Goal: Task Accomplishment & Management: Manage account settings

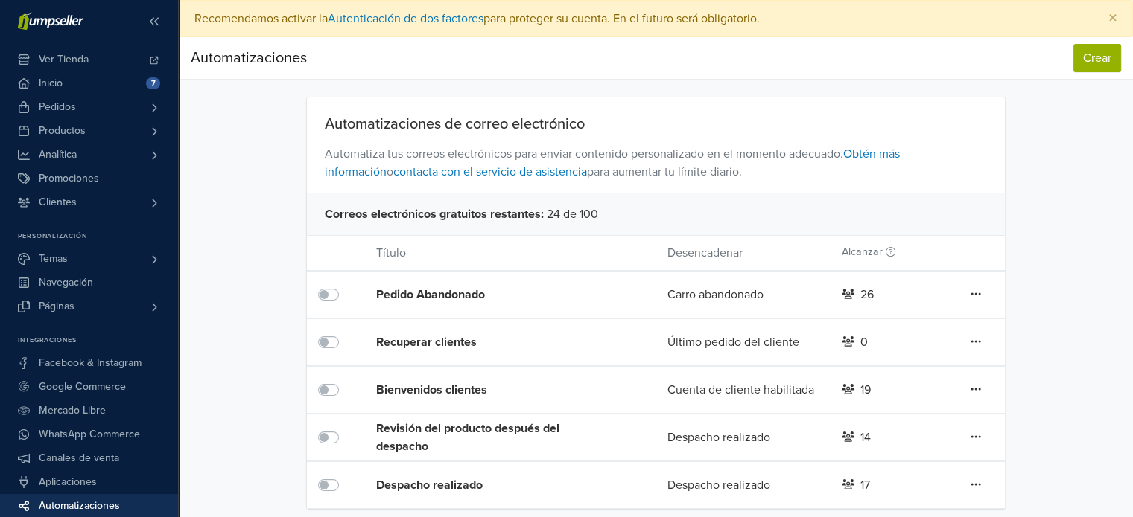
scroll to position [9, 0]
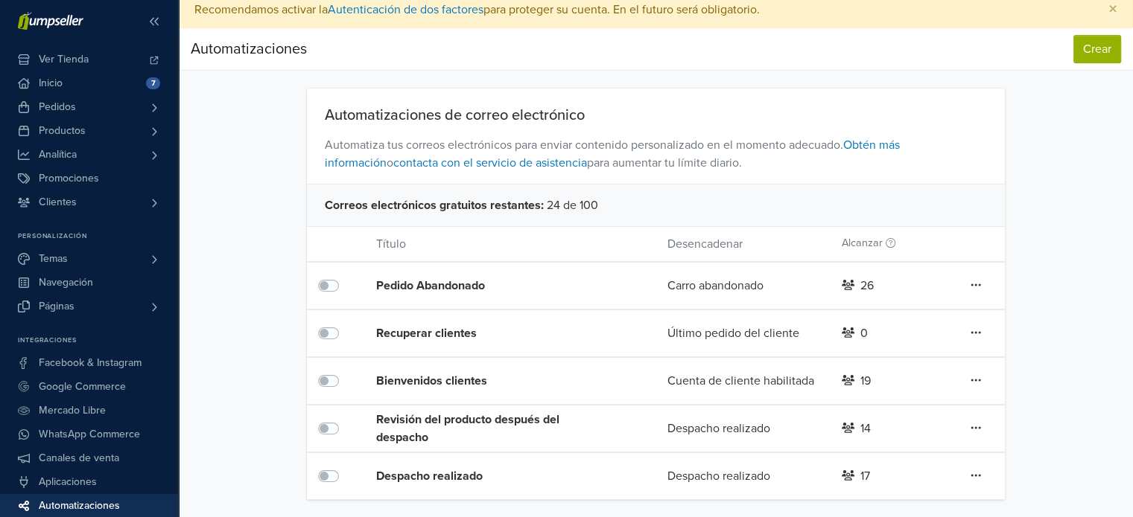
click at [468, 432] on div "Revisión del producto después del despacho" at bounding box center [492, 429] width 232 height 36
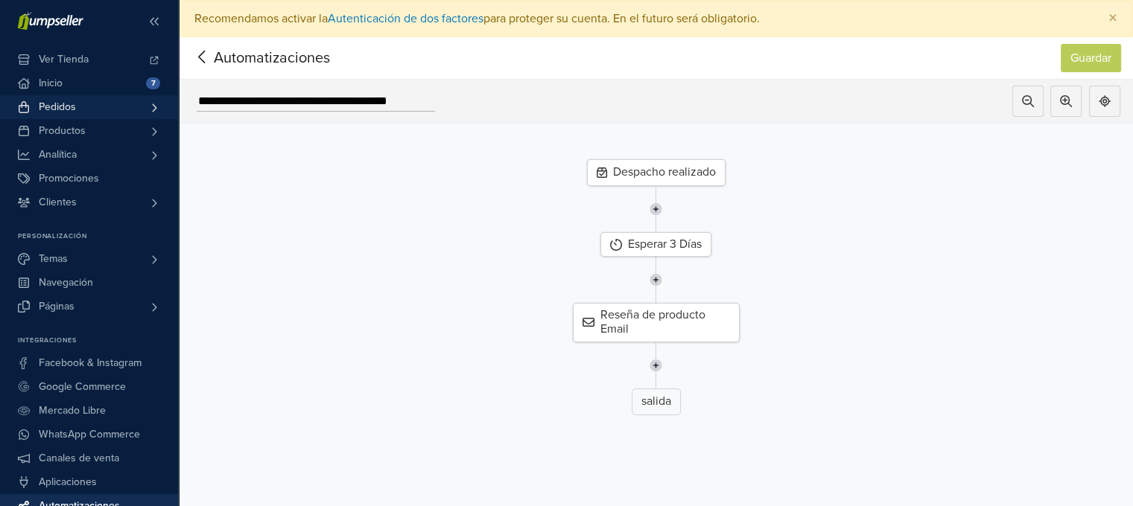
drag, startPoint x: 101, startPoint y: 103, endPoint x: 86, endPoint y: 112, distance: 17.0
click at [86, 112] on link "Pedidos" at bounding box center [89, 107] width 178 height 24
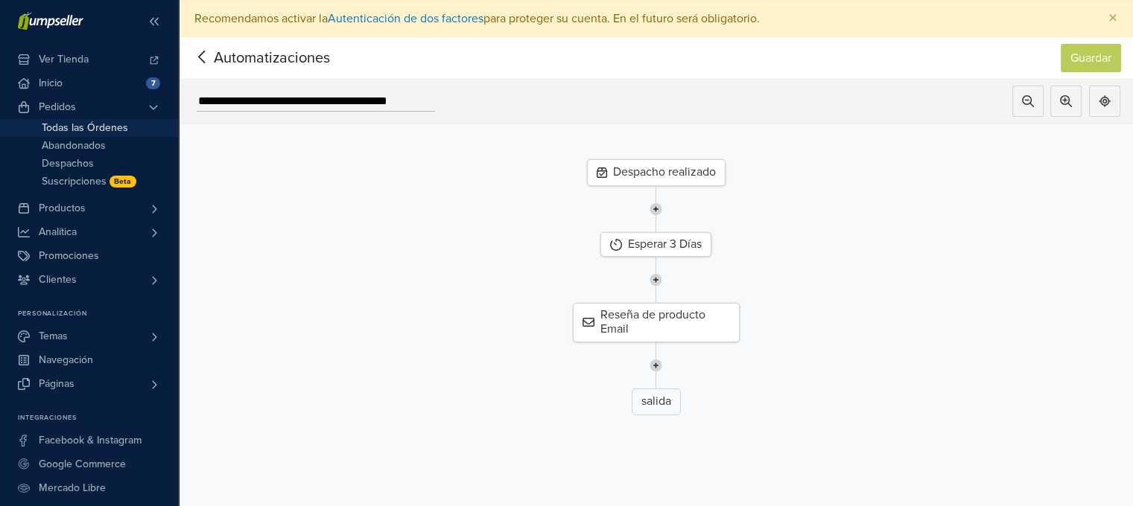
click at [77, 124] on span "Todas las Órdenes" at bounding box center [85, 128] width 86 height 18
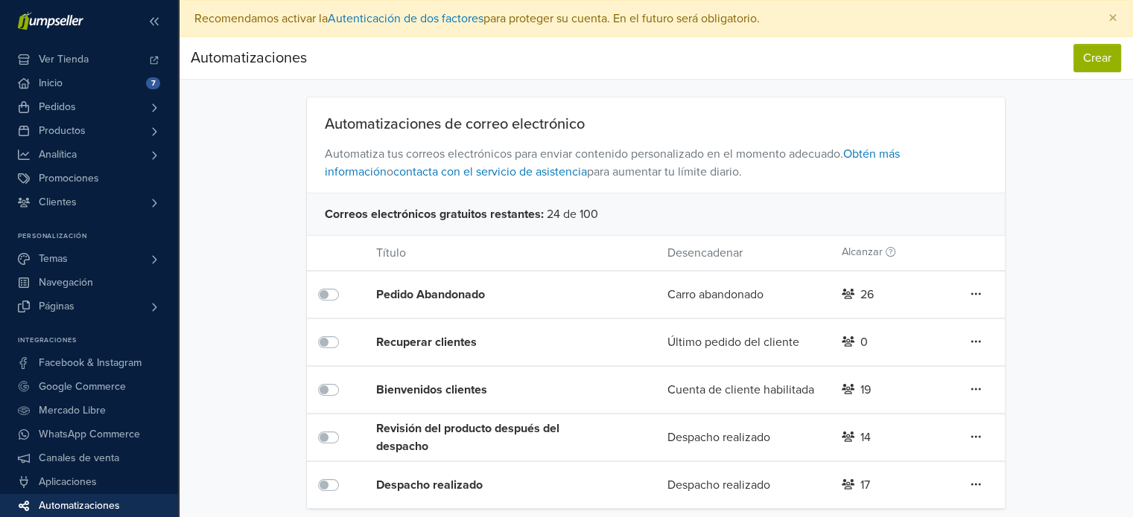
scroll to position [9, 0]
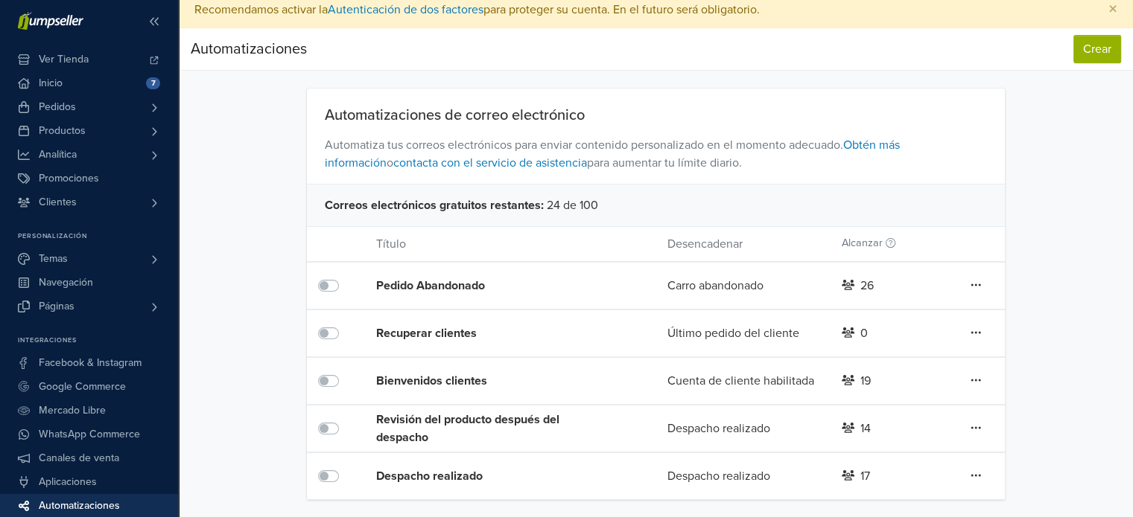
click at [457, 288] on div "Pedido Abandonado" at bounding box center [492, 286] width 232 height 18
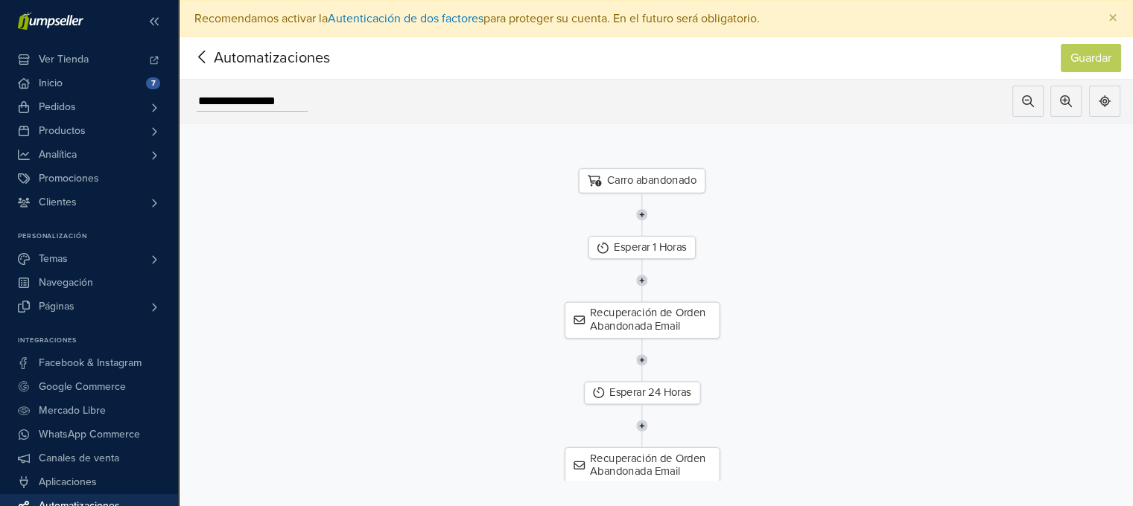
click at [198, 50] on icon at bounding box center [202, 57] width 23 height 19
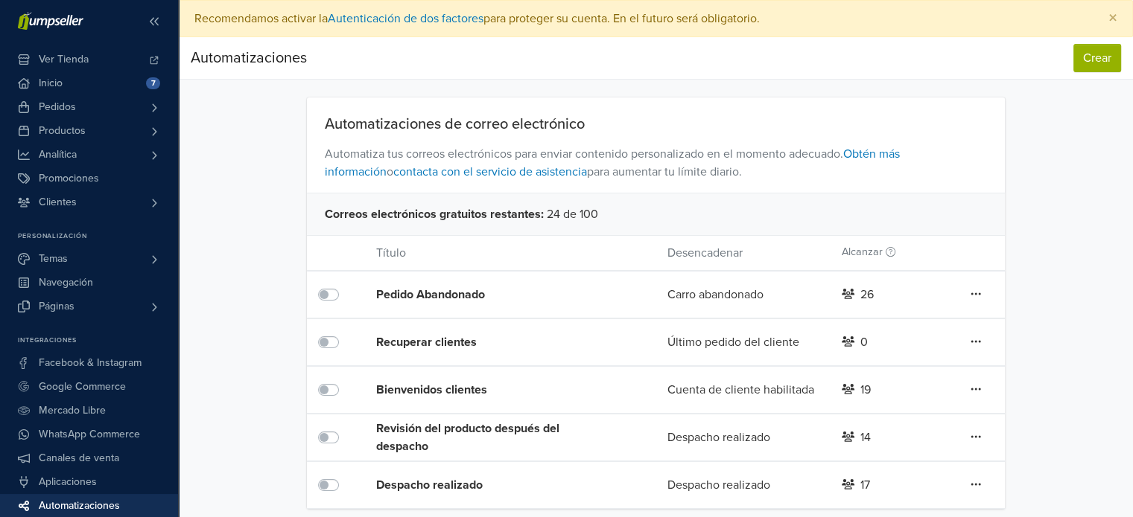
scroll to position [9, 0]
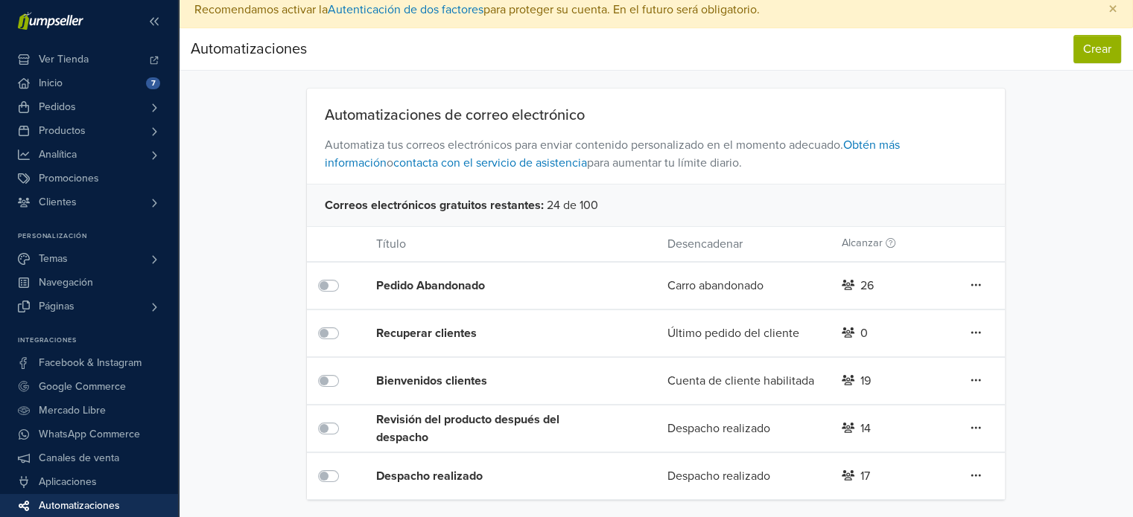
click at [420, 321] on div "Recuperar clientes" at bounding box center [481, 333] width 210 height 46
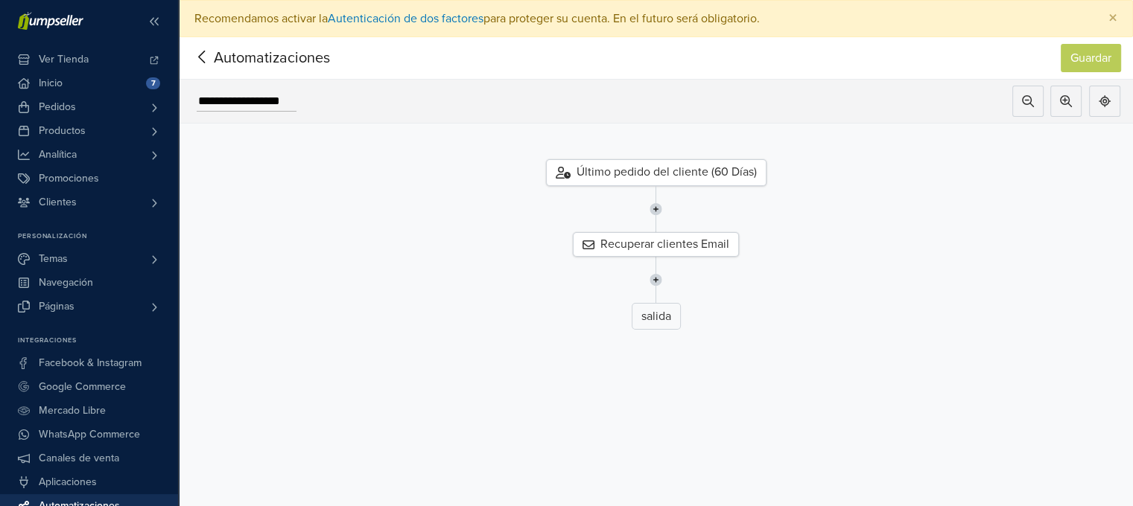
click at [232, 69] on div "Automatizaciones" at bounding box center [255, 58] width 128 height 30
click at [218, 63] on span "Automatizaciones" at bounding box center [249, 58] width 116 height 22
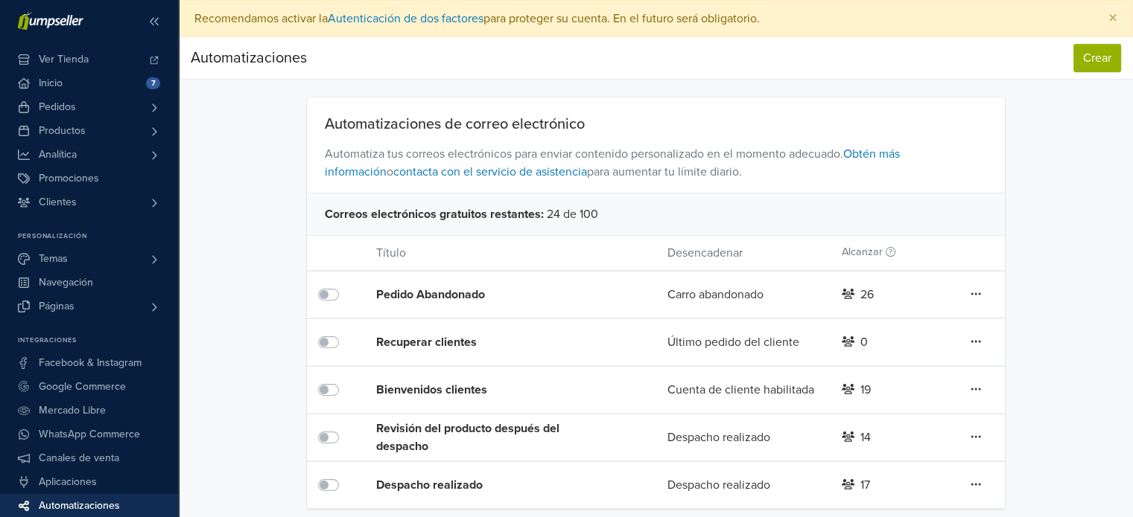
click at [421, 284] on div "Pedido Abandonado" at bounding box center [481, 295] width 210 height 46
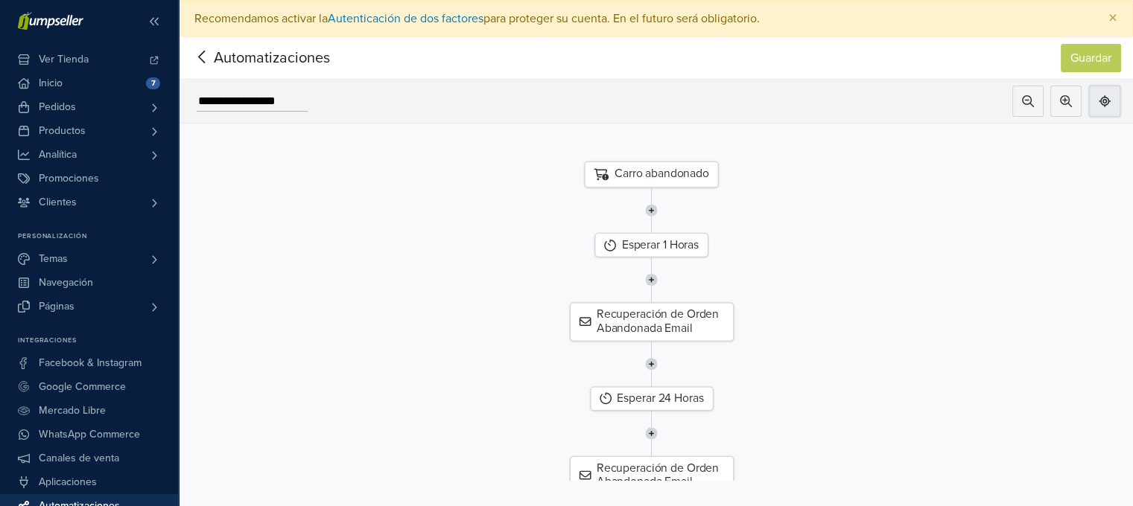
click at [1110, 103] on icon at bounding box center [1104, 101] width 12 height 12
click at [217, 47] on span "Automatizaciones" at bounding box center [249, 58] width 116 height 22
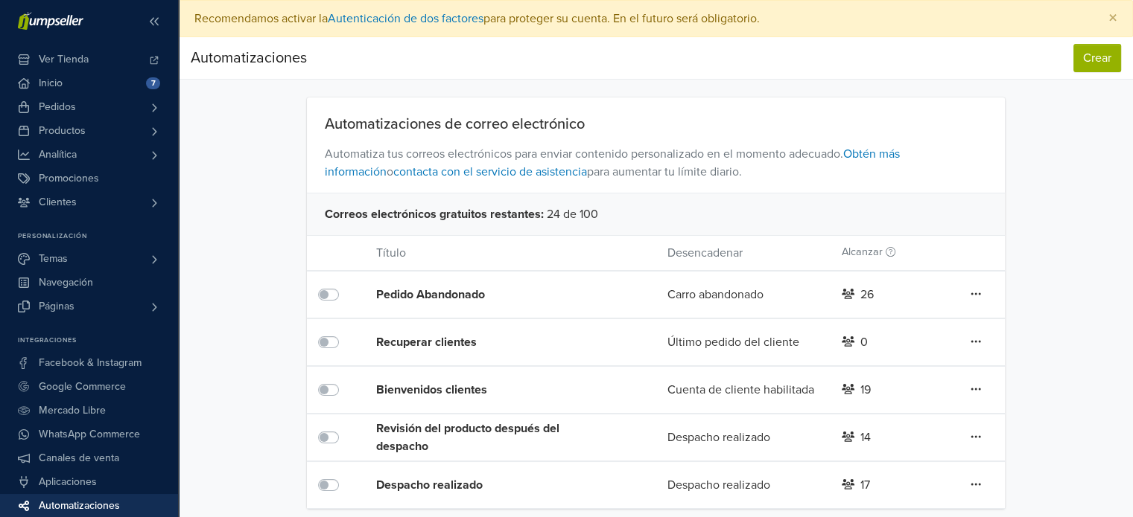
scroll to position [9, 0]
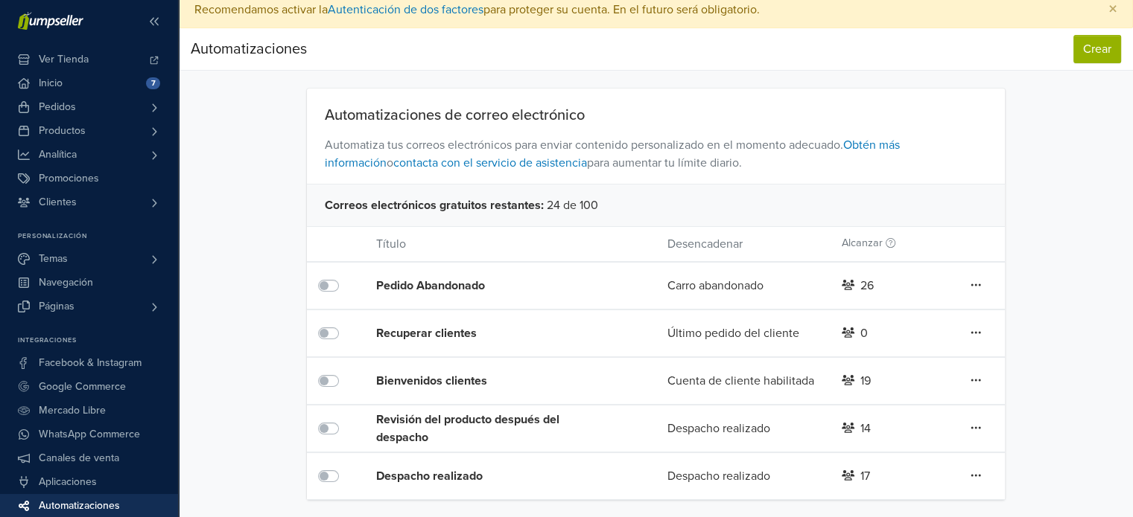
click at [445, 422] on div "Revisión del producto después del despacho" at bounding box center [492, 429] width 232 height 36
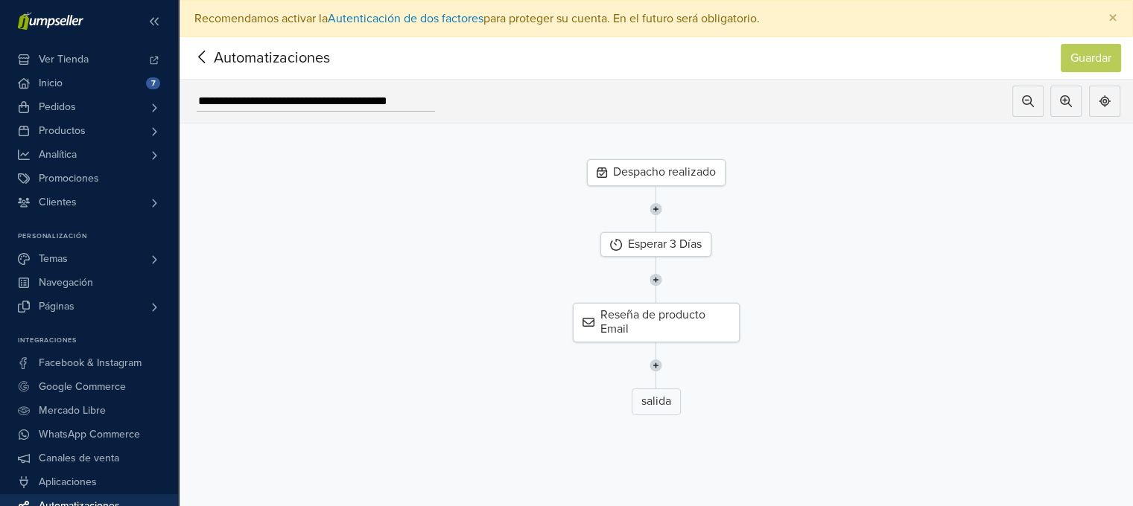
click at [637, 173] on div "Despacho realizado" at bounding box center [656, 172] width 138 height 27
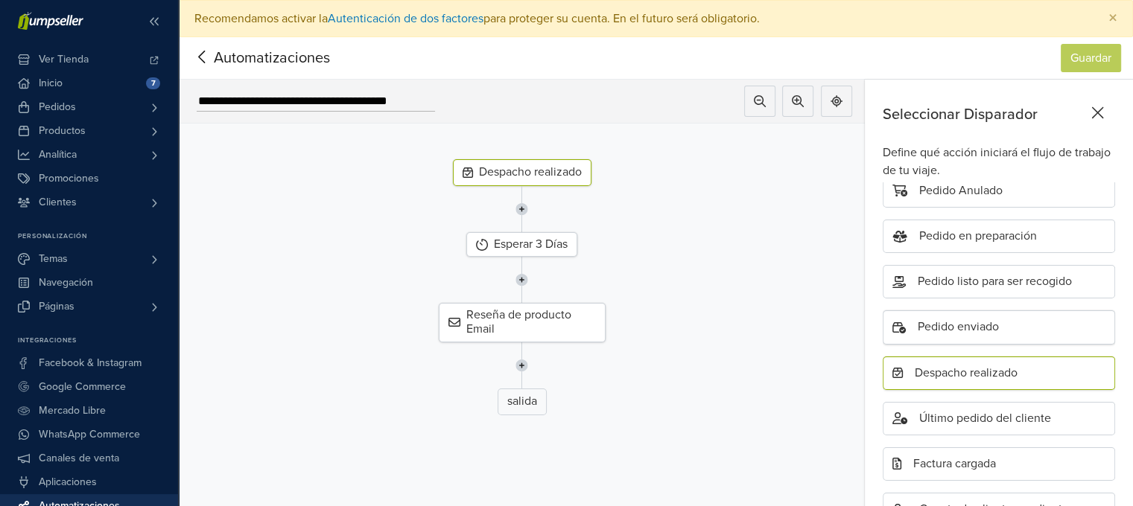
scroll to position [203, 0]
click at [1103, 115] on icon at bounding box center [1098, 113] width 12 height 12
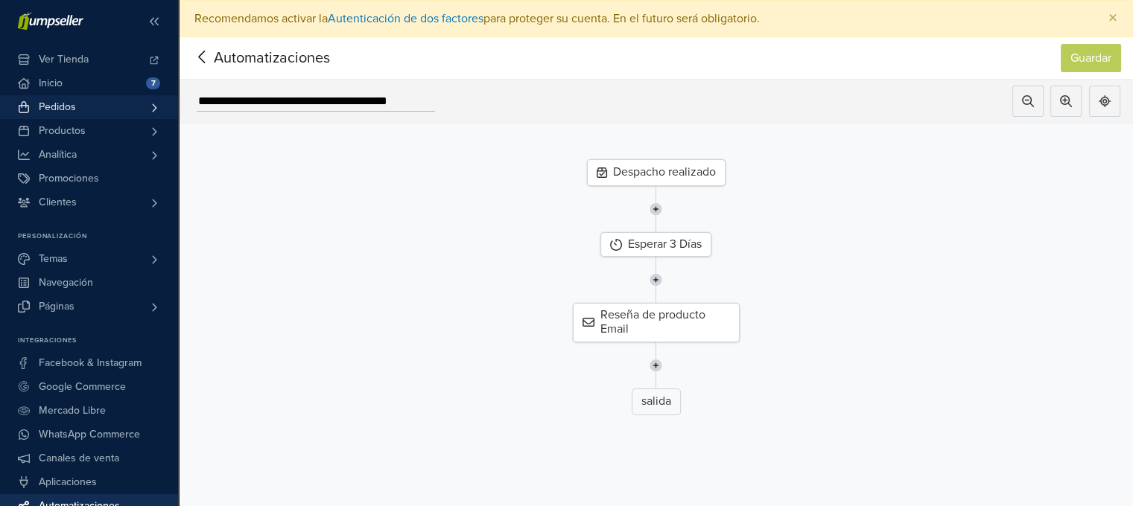
click at [127, 118] on link "Pedidos" at bounding box center [89, 107] width 178 height 24
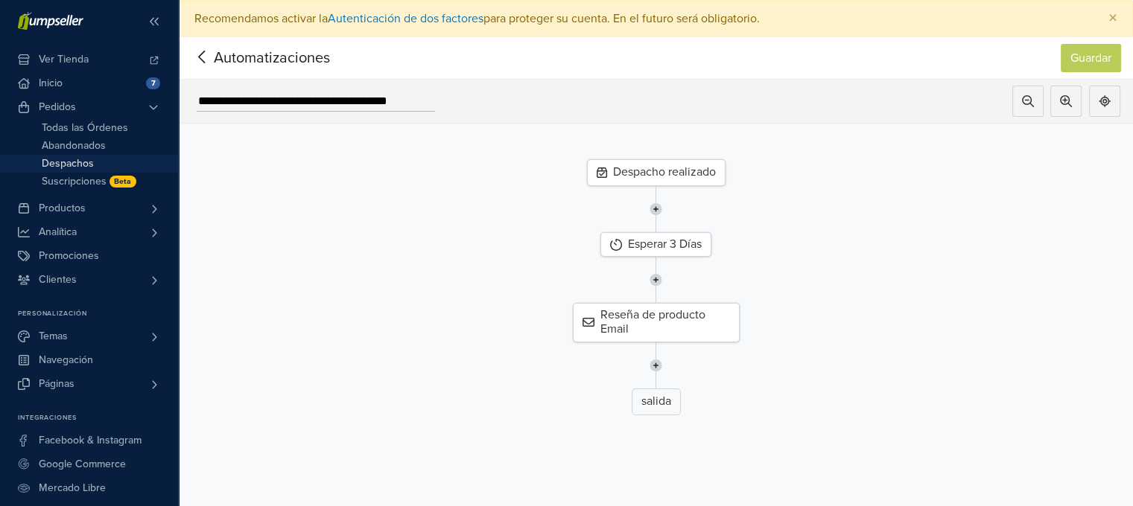
click at [98, 157] on link "Despachos" at bounding box center [89, 164] width 178 height 18
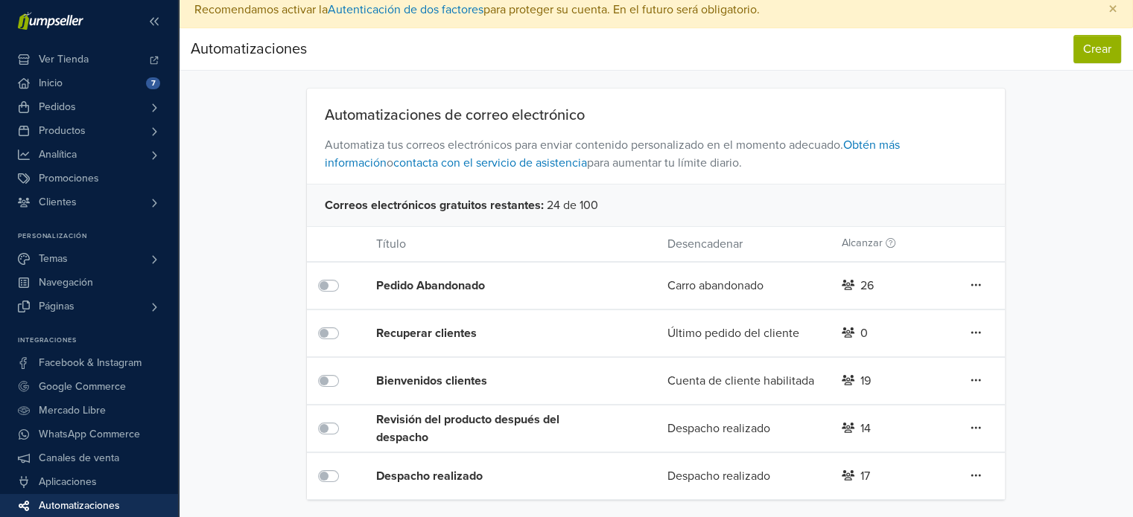
scroll to position [8, 0]
click at [402, 473] on div "Despacho realizado" at bounding box center [492, 477] width 232 height 18
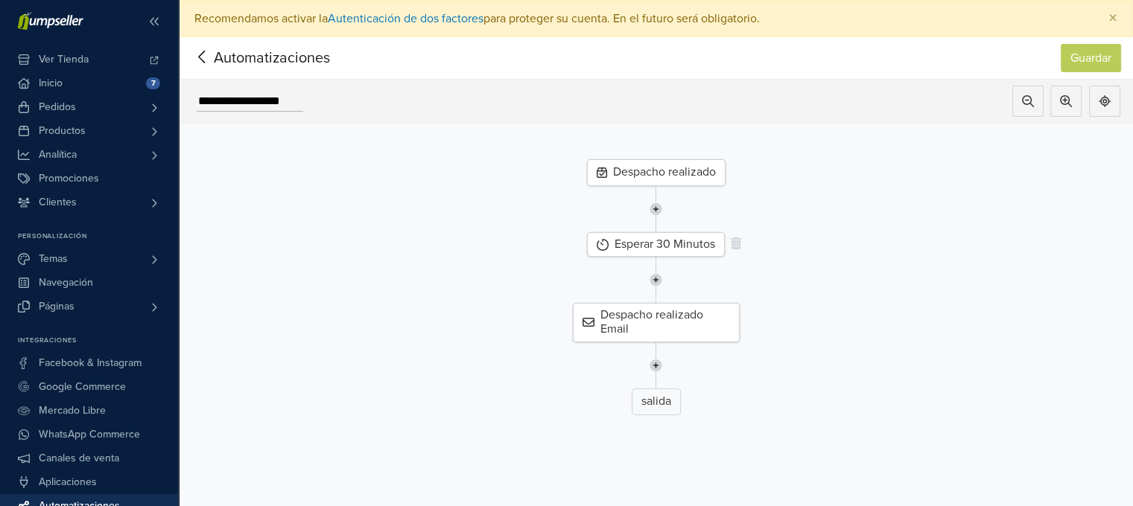
click at [658, 245] on div "Esperar 30 Minutos" at bounding box center [656, 244] width 138 height 25
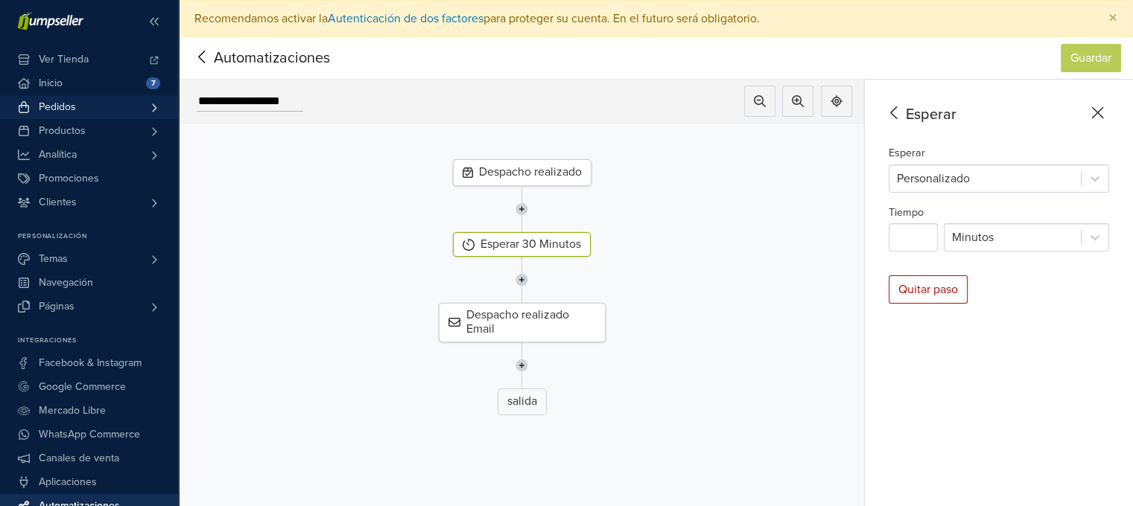
click at [77, 116] on link "Pedidos" at bounding box center [89, 107] width 178 height 24
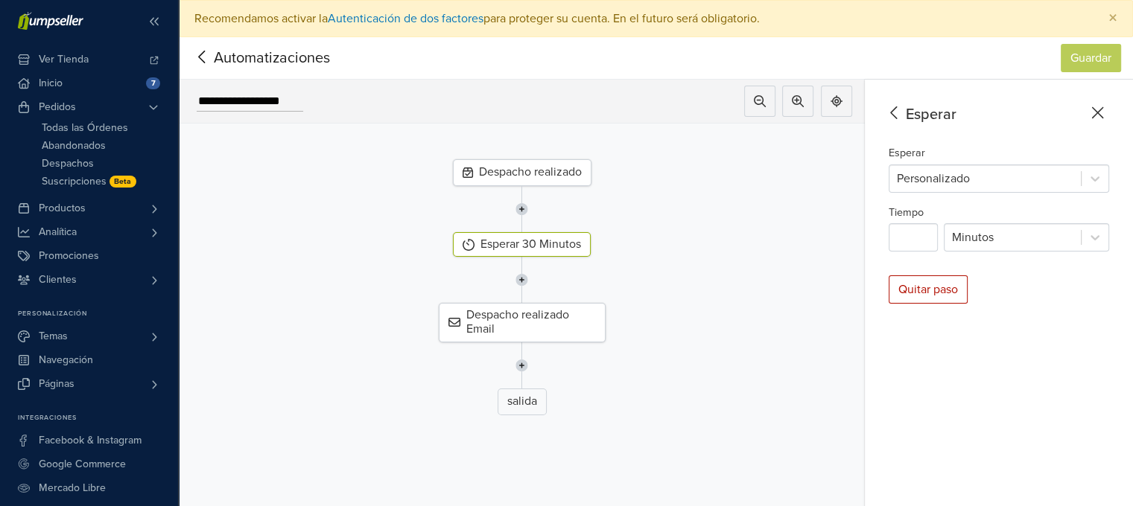
click at [210, 59] on icon at bounding box center [202, 57] width 23 height 19
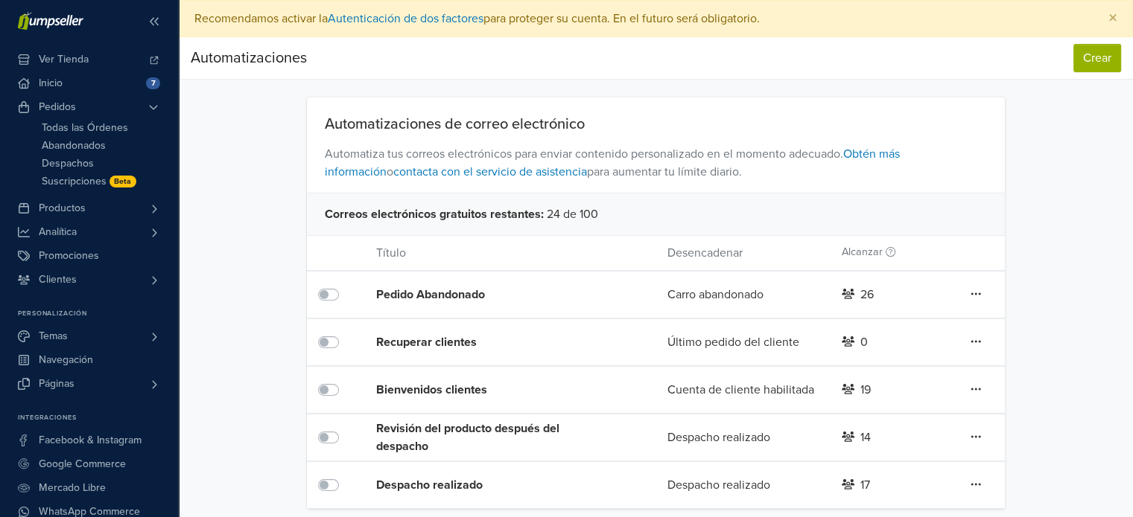
scroll to position [9, 0]
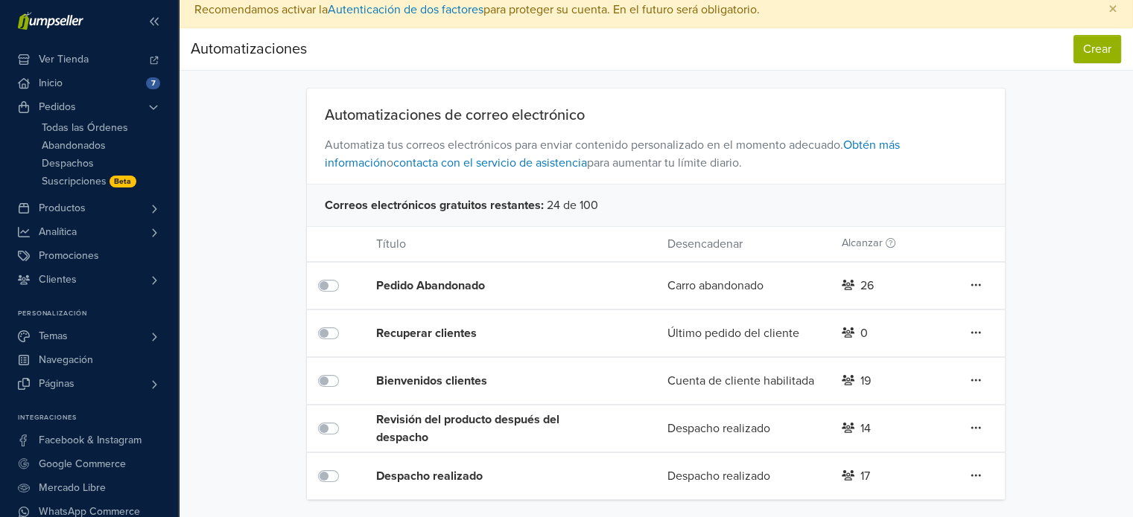
click at [417, 418] on div "Revisión del producto después del despacho" at bounding box center [492, 429] width 232 height 36
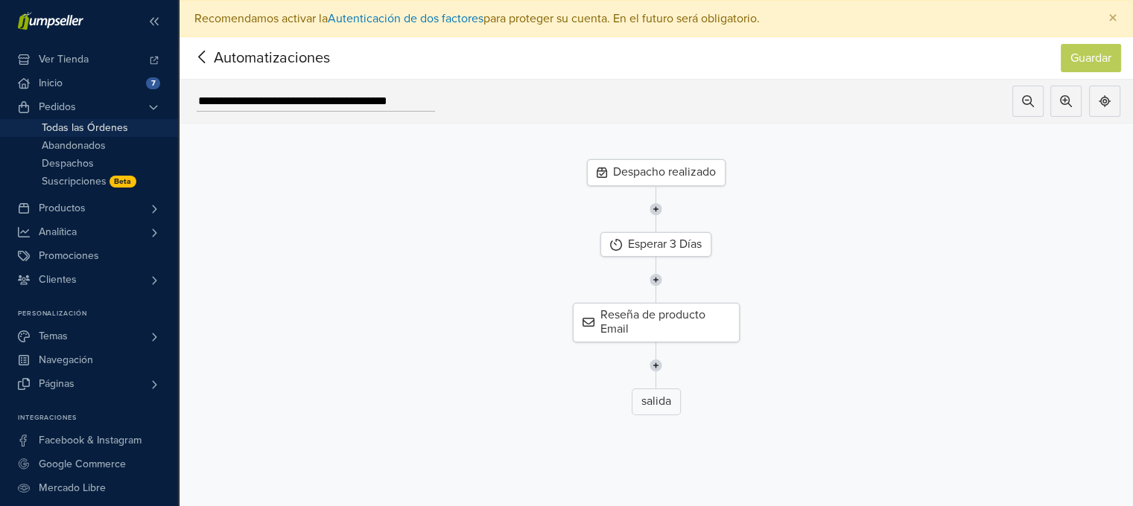
click at [108, 130] on span "Todas las Órdenes" at bounding box center [85, 128] width 86 height 18
